Goal: Contribute content: Contribute content

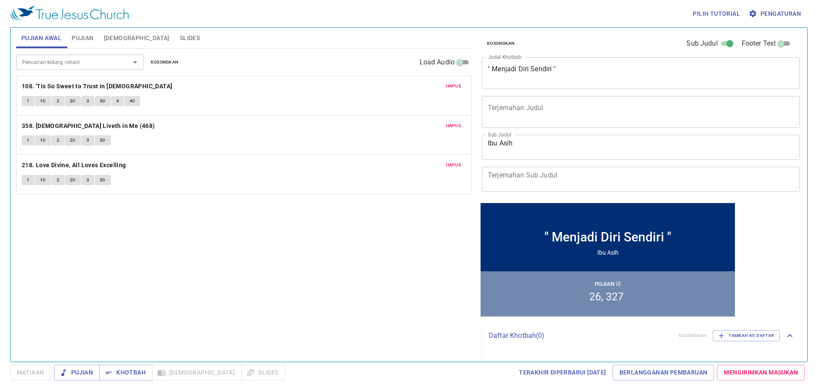
click at [180, 36] on span "Slides" at bounding box center [190, 38] width 20 height 11
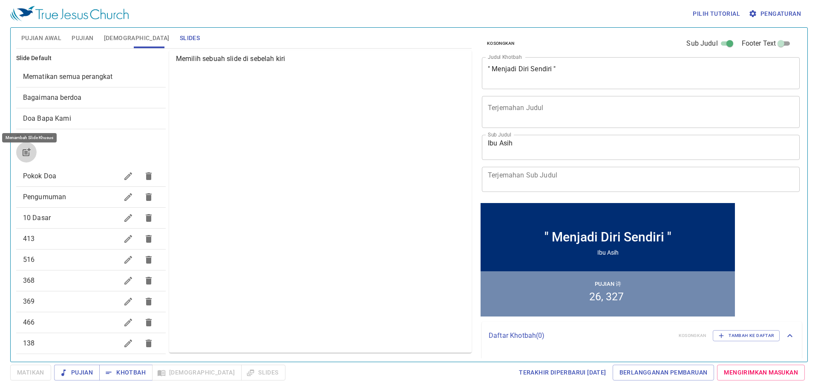
click at [24, 151] on icon "button" at bounding box center [26, 152] width 10 height 10
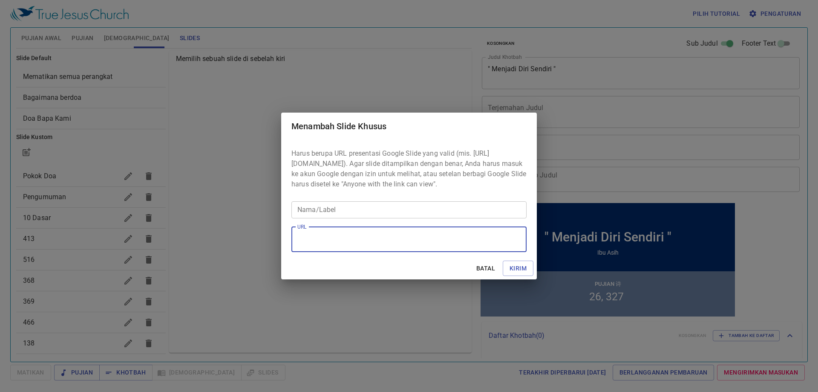
click at [315, 245] on textarea "URL" at bounding box center [408, 239] width 223 height 16
paste textarea "[URL][DOMAIN_NAME]"
type textarea "[URL][DOMAIN_NAME]"
click at [338, 214] on input "Nama/Label" at bounding box center [408, 209] width 235 height 17
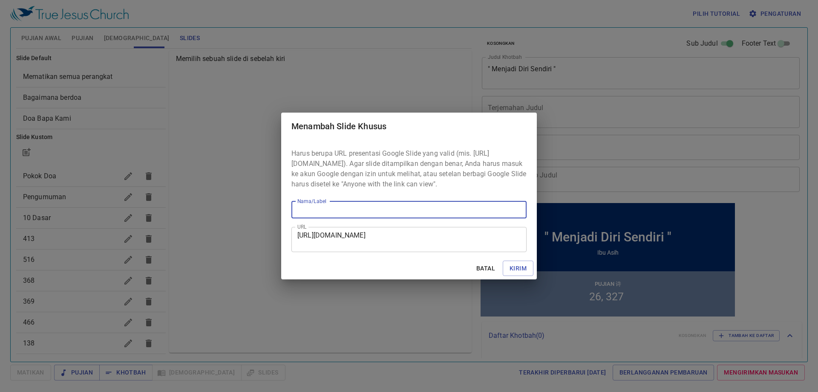
click at [338, 214] on input "Nama/Label" at bounding box center [408, 209] width 235 height 17
type input "Slide [PERSON_NAME] Sore"
click at [503, 260] on button "Kirim" at bounding box center [518, 268] width 31 height 16
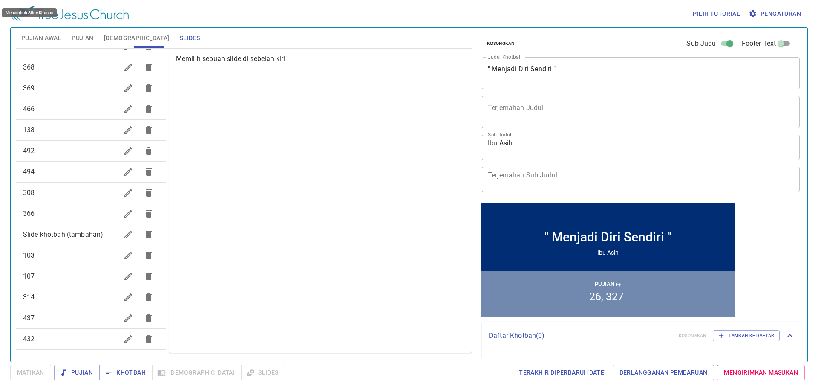
scroll to position [280, 0]
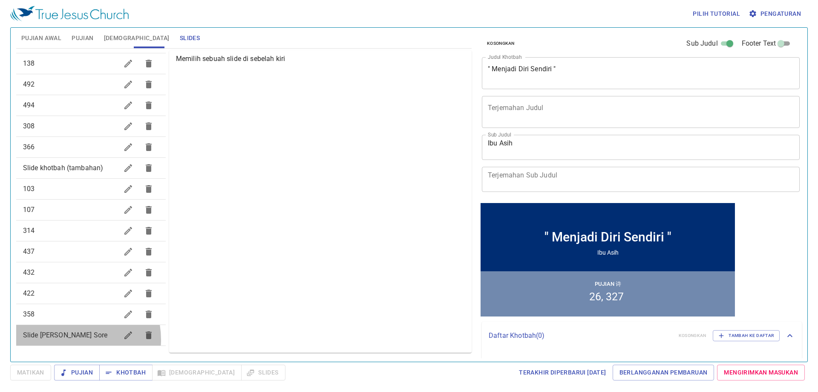
click at [72, 339] on span "Slide [PERSON_NAME] Sore" at bounding box center [70, 335] width 95 height 10
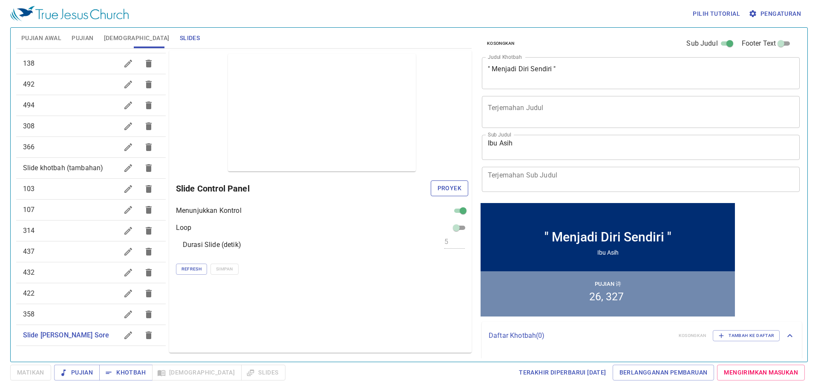
click at [447, 187] on span "Proyek" at bounding box center [450, 188] width 24 height 11
